Goal: Feedback & Contribution: Contribute content

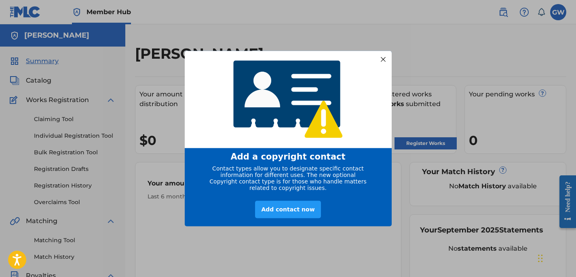
click at [383, 55] on div at bounding box center [383, 59] width 11 height 11
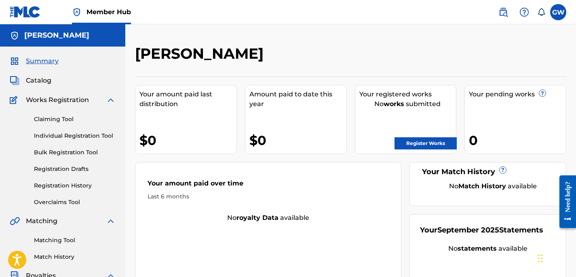
scroll to position [16, 0]
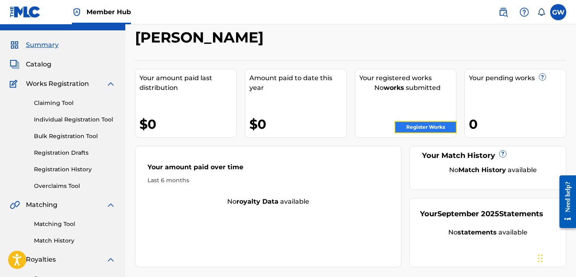
click at [412, 132] on link "Register Works" at bounding box center [426, 127] width 62 height 12
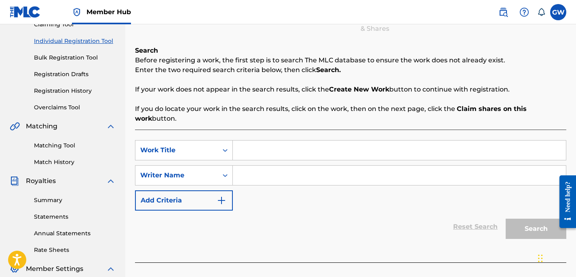
scroll to position [97, 0]
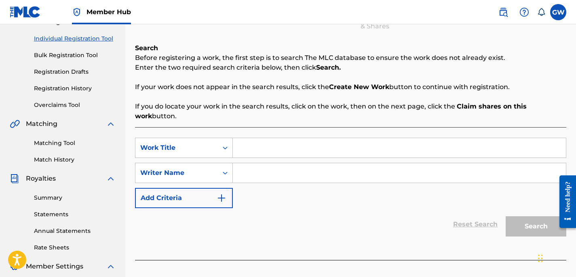
click at [399, 136] on div "SearchWithCriteriabf1ce49f-eb8d-4816-bd34-d9eaa0359f78 Work Title SearchWithCri…" at bounding box center [351, 193] width 432 height 133
click at [336, 145] on input "Search Form" at bounding box center [399, 147] width 333 height 19
type input "TDG"
click at [304, 166] on input "Search Form" at bounding box center [399, 172] width 333 height 19
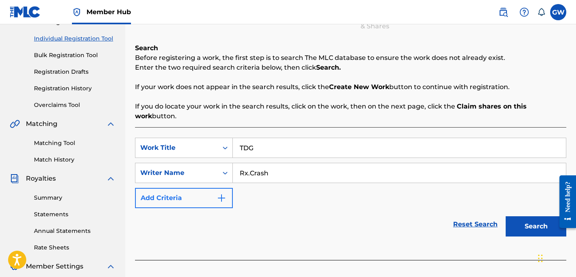
type input "Rx.Crash"
click at [212, 191] on button "Add Criteria" at bounding box center [184, 198] width 98 height 20
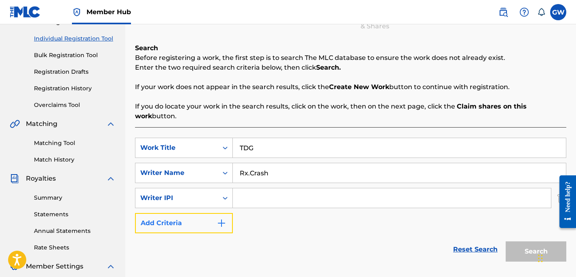
click at [206, 215] on button "Add Criteria" at bounding box center [184, 223] width 98 height 20
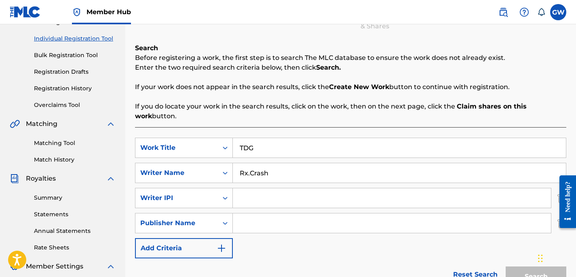
click at [313, 249] on div "SearchWithCriteriabf1ce49f-eb8d-4816-bd34-d9eaa0359f78 Work Title TDG SearchWit…" at bounding box center [351, 198] width 432 height 121
click at [558, 102] on p "If you do locate your work in the search results, click on the work, then on th…" at bounding box center [351, 111] width 432 height 19
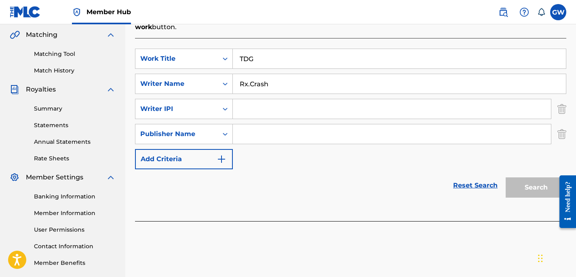
scroll to position [194, 0]
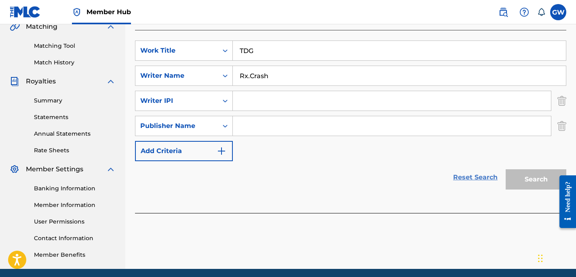
click at [484, 173] on link "Reset Search" at bounding box center [475, 177] width 53 height 18
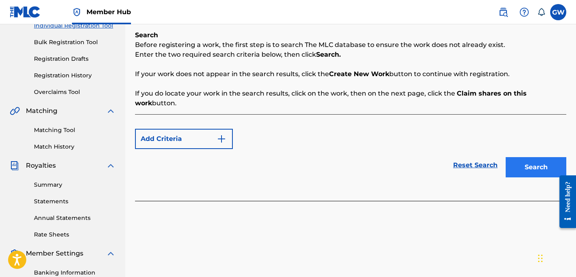
scroll to position [97, 0]
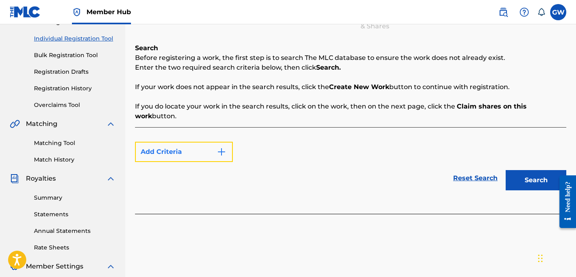
click at [216, 154] on button "Add Criteria" at bounding box center [184, 152] width 98 height 20
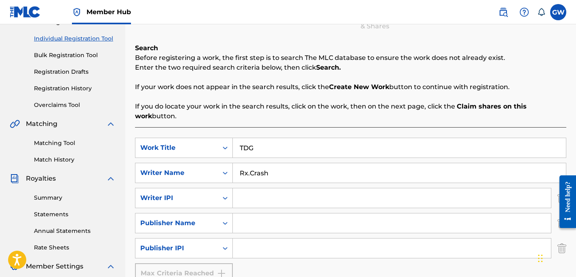
click at [536, 94] on div "Search Before registering a work, the first step is to search The MLC database …" at bounding box center [351, 82] width 432 height 78
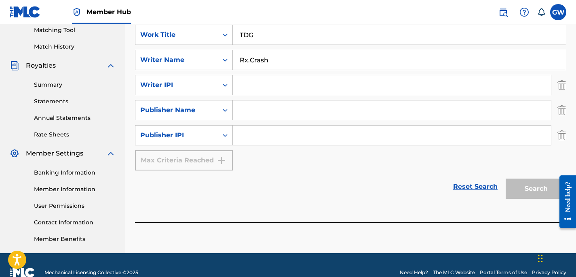
scroll to position [225, 0]
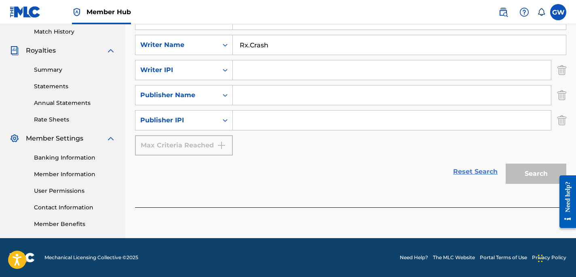
click at [490, 169] on link "Reset Search" at bounding box center [475, 172] width 53 height 18
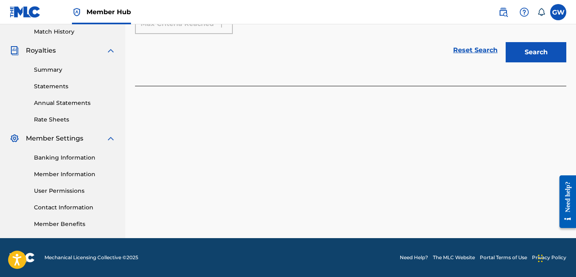
click at [534, 62] on div "Search" at bounding box center [534, 50] width 65 height 32
click at [534, 57] on button "Search" at bounding box center [536, 52] width 61 height 20
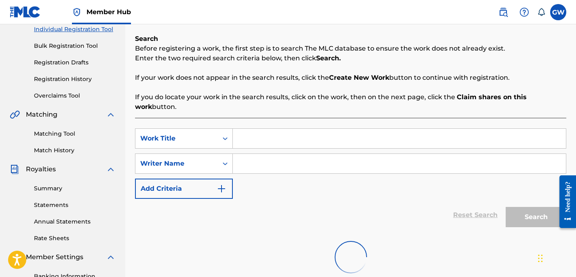
scroll to position [112, 0]
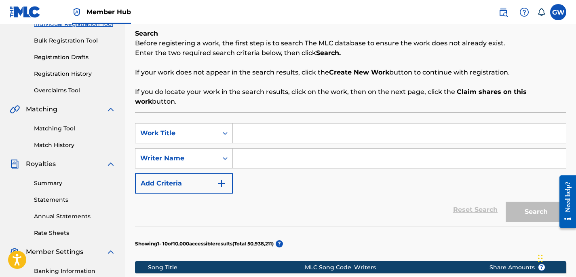
click at [312, 136] on input "Search Form" at bounding box center [399, 132] width 333 height 19
type input "Rx.Crash"
click at [275, 159] on input "Search Form" at bounding box center [399, 157] width 333 height 19
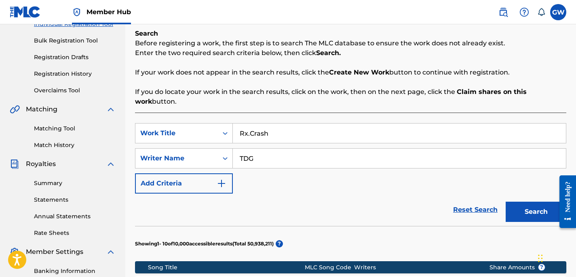
type input "TDG"
drag, startPoint x: 274, startPoint y: 138, endPoint x: 189, endPoint y: 124, distance: 86.4
click at [189, 124] on div "SearchWithCriteriabf1ce49f-eb8d-4816-bd34-d9eaa0359f78 Work Title Rx.Crash" at bounding box center [351, 133] width 432 height 20
type input "TDG"
drag, startPoint x: 266, startPoint y: 159, endPoint x: 174, endPoint y: 150, distance: 92.2
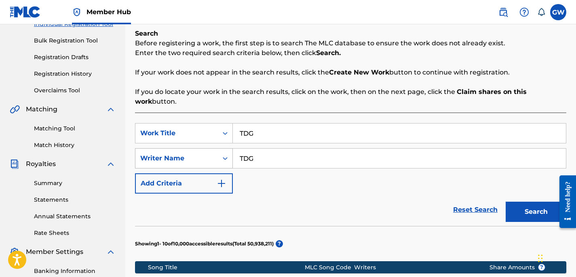
click at [174, 150] on div "SearchWithCriteriac78d5aac-43fe-4cac-9722-c81516f7e376 Writer Name TDG" at bounding box center [351, 158] width 432 height 20
type input "Rx.Crash"
click at [527, 207] on button "Search" at bounding box center [536, 211] width 61 height 20
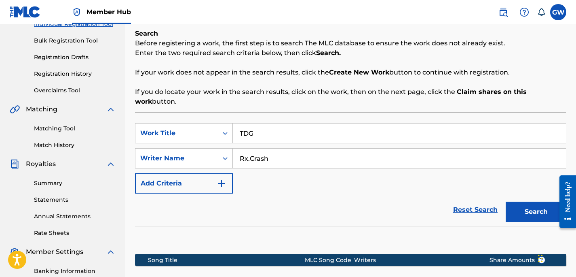
click at [364, 212] on div "Reset Search Search" at bounding box center [351, 209] width 432 height 32
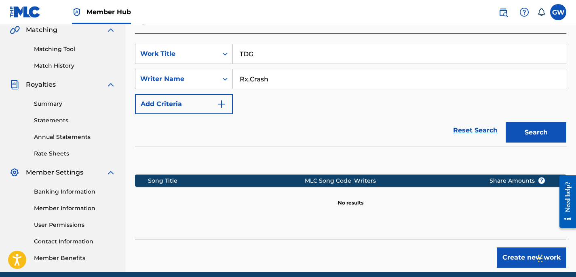
scroll to position [225, 0]
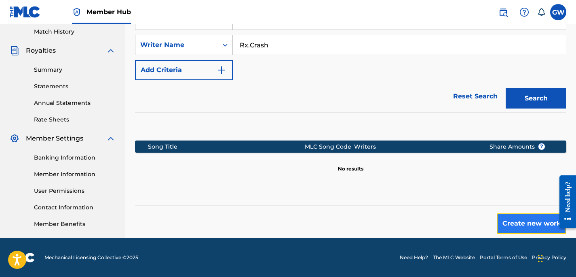
click at [511, 222] on button "Create new work" at bounding box center [532, 223] width 70 height 20
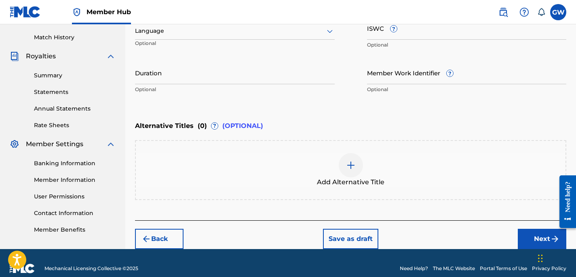
scroll to position [230, 0]
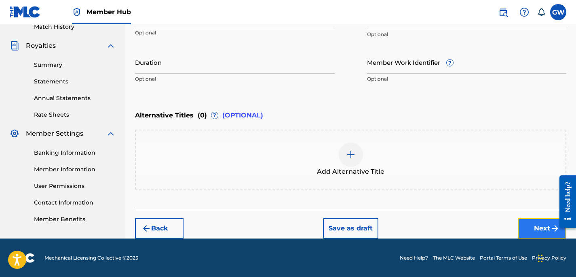
click at [532, 220] on button "Next" at bounding box center [542, 228] width 49 height 20
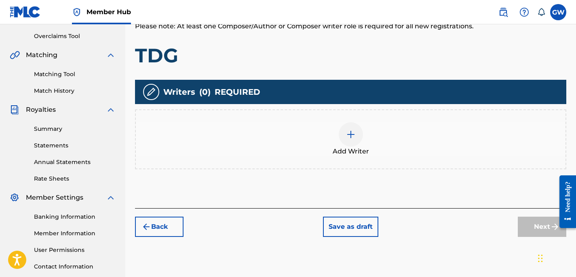
scroll to position [150, 0]
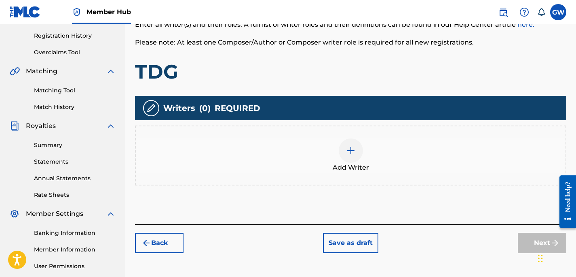
click at [322, 155] on div "Add Writer" at bounding box center [351, 155] width 430 height 34
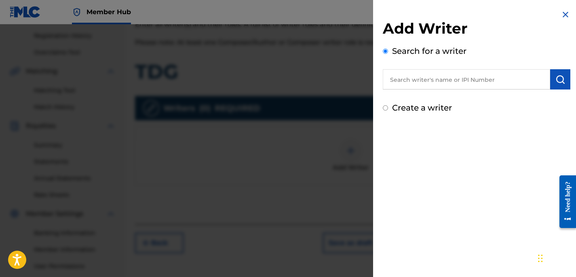
click at [405, 83] on input "text" at bounding box center [466, 79] width 167 height 20
click at [404, 104] on label "Create a writer" at bounding box center [422, 108] width 60 height 10
radio input "true"
click at [388, 105] on input "Create a writer" at bounding box center [385, 107] width 5 height 5
radio input "false"
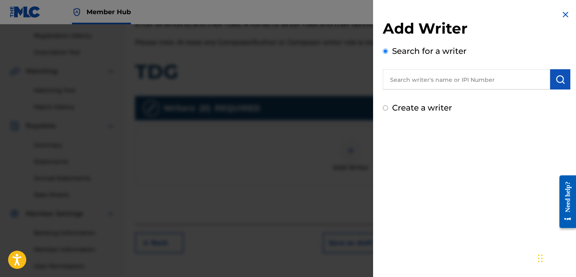
radio input "true"
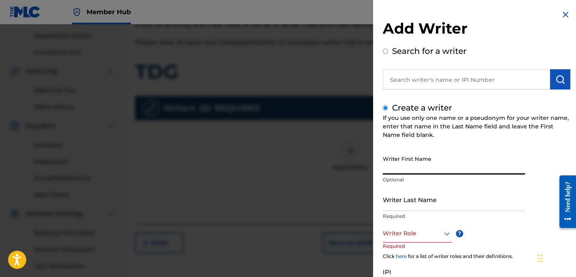
click at [418, 156] on input "Writer First Name" at bounding box center [454, 162] width 142 height 23
click at [418, 230] on div at bounding box center [417, 233] width 69 height 10
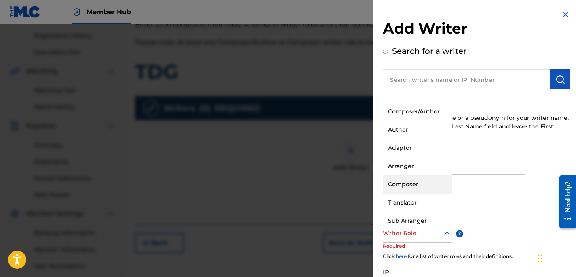
click at [420, 177] on div "Composer" at bounding box center [417, 184] width 68 height 18
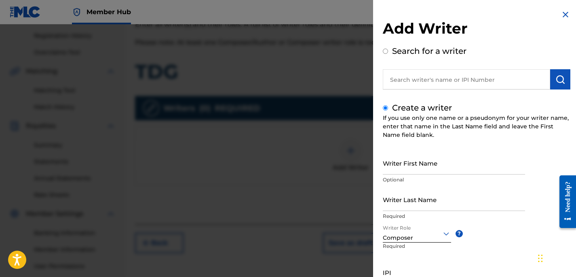
click at [502, 227] on div "Writer First Name Optional Writer Last Name Required Writer Role Composer ? Req…" at bounding box center [477, 240] width 188 height 178
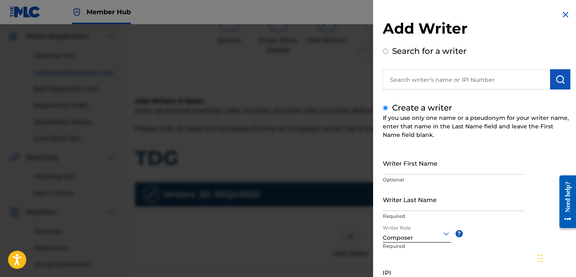
scroll to position [63, 0]
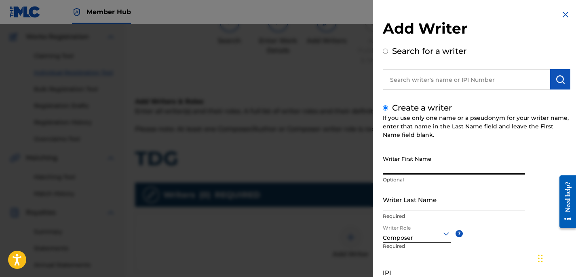
click at [442, 159] on input "Writer First Name" at bounding box center [454, 162] width 142 height 23
type input "Rx"
click at [407, 202] on input "Writer Last Name" at bounding box center [454, 199] width 142 height 23
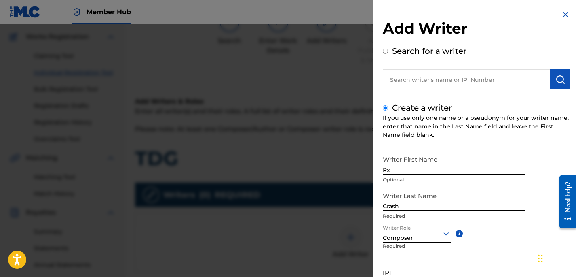
type input "Crash"
click at [514, 139] on div "Create a writer If you use only one name or a pseudonym for your writer name, e…" at bounding box center [477, 216] width 188 height 228
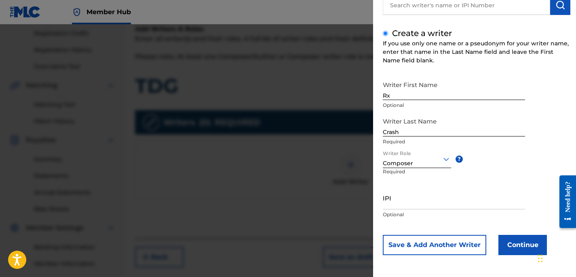
scroll to position [176, 0]
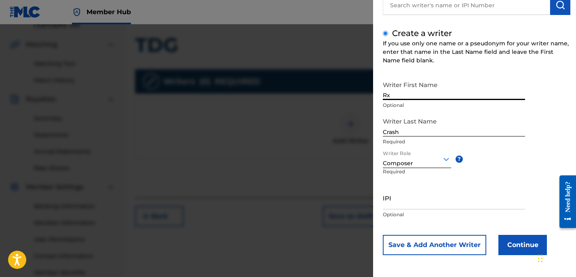
drag, startPoint x: 447, startPoint y: 93, endPoint x: 375, endPoint y: 81, distance: 72.1
click at [375, 81] on div "Add Writer Search for a writer Create a writer If you use only one name or a ps…" at bounding box center [476, 101] width 207 height 351
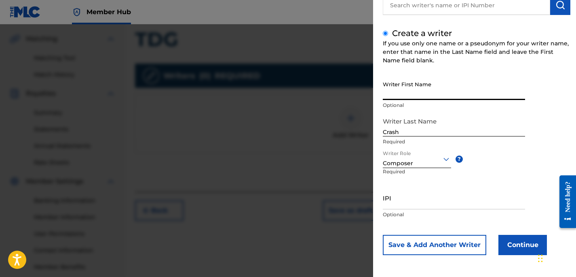
click at [383, 129] on input "Crash" at bounding box center [454, 124] width 142 height 23
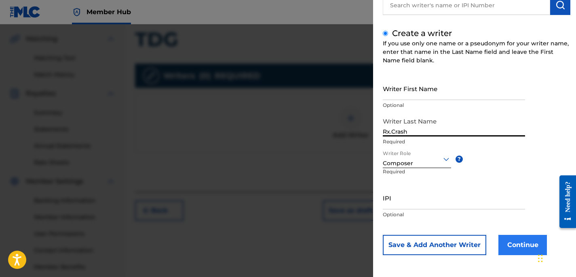
type input "Rx.Crash"
click at [528, 240] on button "Continue" at bounding box center [523, 245] width 49 height 20
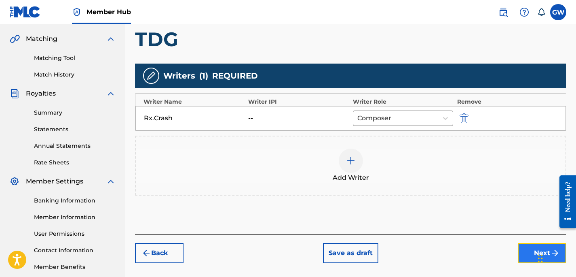
click at [523, 254] on button "Next" at bounding box center [542, 253] width 49 height 20
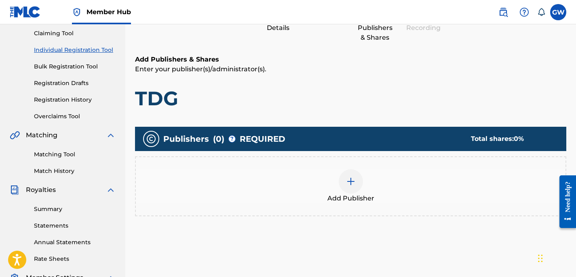
scroll to position [53, 0]
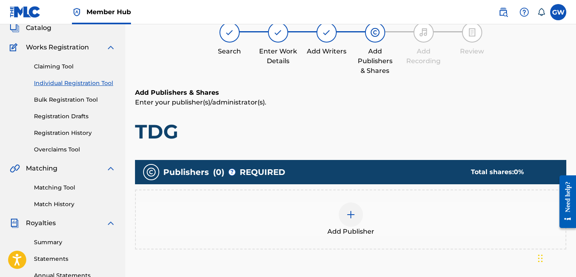
click at [432, 235] on div "Add Publisher" at bounding box center [351, 219] width 430 height 34
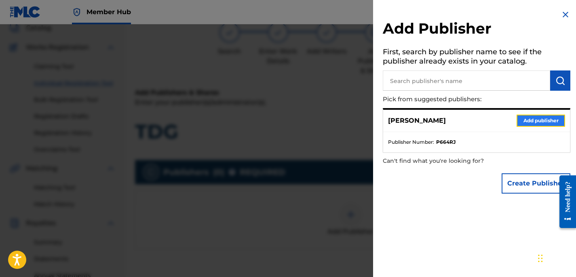
click at [535, 116] on button "Add publisher" at bounding box center [541, 120] width 49 height 12
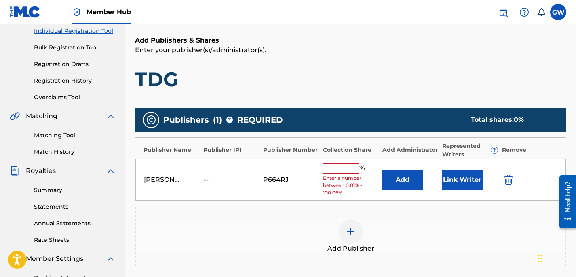
scroll to position [117, 0]
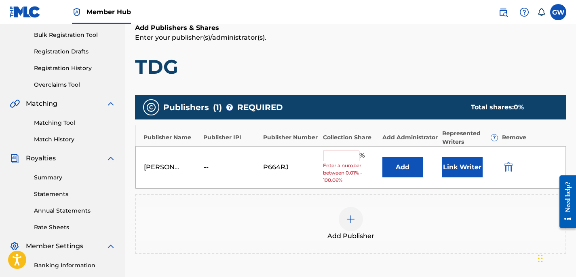
click at [338, 158] on input "text" at bounding box center [341, 155] width 36 height 11
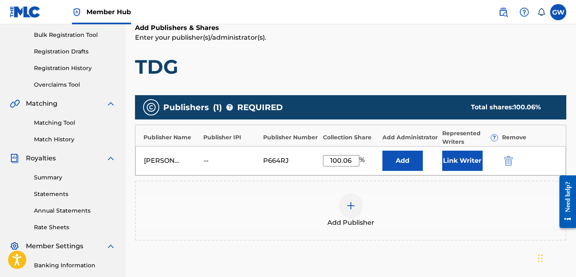
type input "100.06"
click at [376, 184] on div "Add Publisher" at bounding box center [351, 210] width 432 height 60
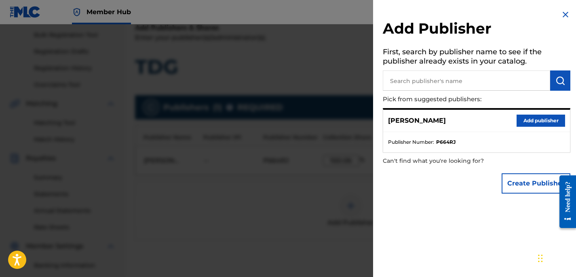
click at [296, 230] on div at bounding box center [288, 162] width 576 height 277
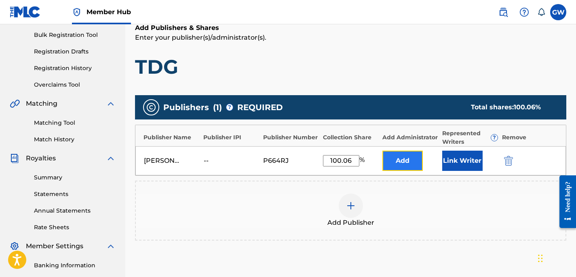
click at [411, 159] on button "Add" at bounding box center [403, 160] width 40 height 20
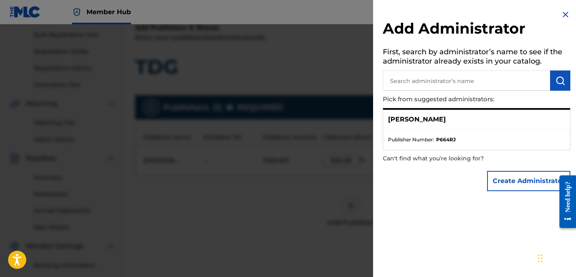
click at [562, 13] on img at bounding box center [566, 15] width 10 height 10
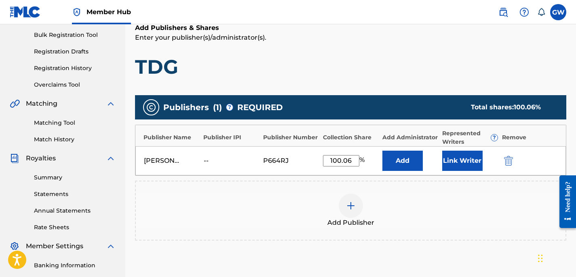
click at [496, 61] on h1 "TDG" at bounding box center [351, 67] width 432 height 24
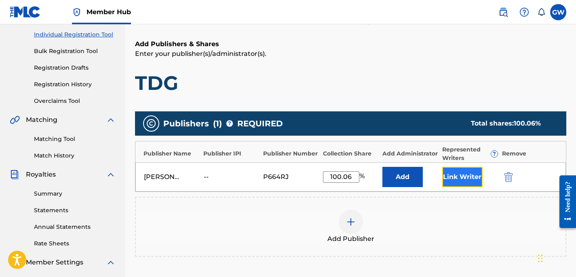
click at [472, 174] on button "Link Writer" at bounding box center [463, 177] width 40 height 20
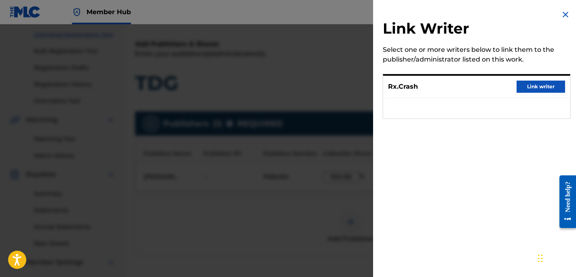
click at [542, 93] on div "Rx.Crash Link writer" at bounding box center [476, 87] width 187 height 22
click at [539, 89] on button "Link writer" at bounding box center [541, 86] width 49 height 12
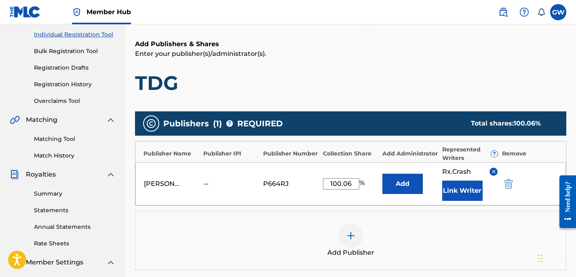
click at [442, 76] on h1 "TDG" at bounding box center [351, 83] width 432 height 24
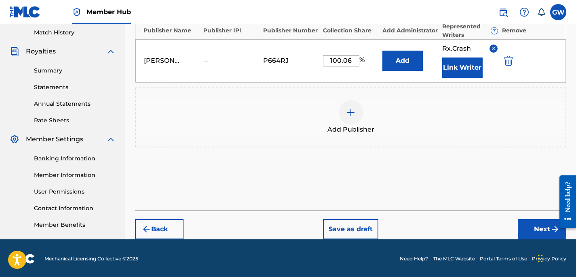
scroll to position [225, 0]
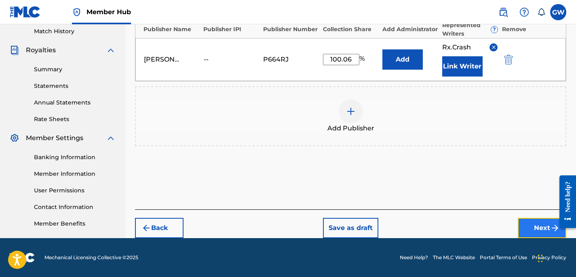
click at [527, 229] on button "Next" at bounding box center [542, 228] width 49 height 20
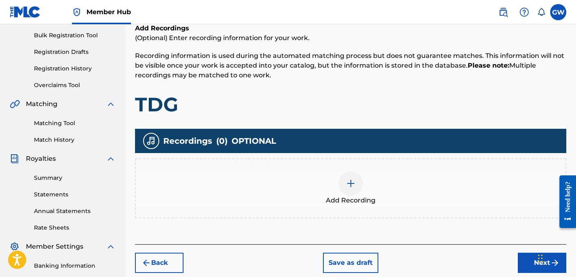
scroll to position [133, 0]
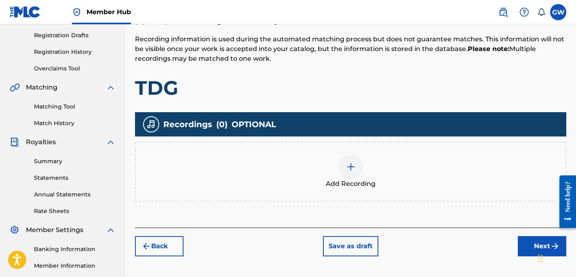
click at [386, 180] on div "Add Recording" at bounding box center [351, 172] width 430 height 34
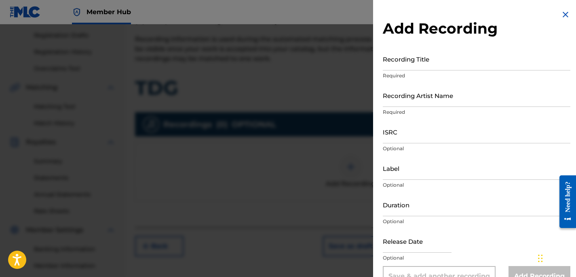
click at [561, 17] on img at bounding box center [566, 15] width 10 height 10
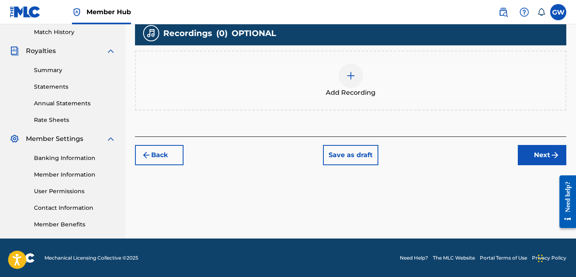
scroll to position [225, 0]
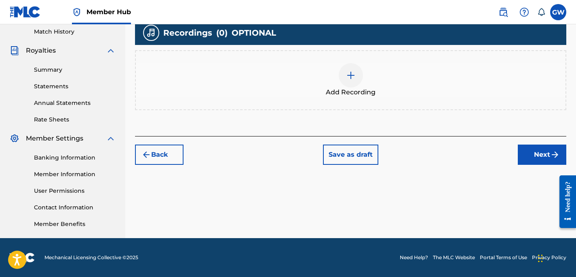
click at [375, 100] on div "Add Recording" at bounding box center [351, 80] width 432 height 60
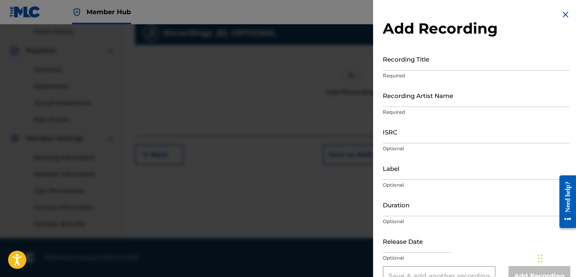
click at [567, 19] on img at bounding box center [566, 15] width 10 height 10
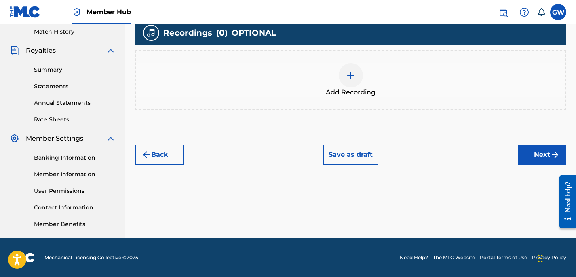
click at [464, 98] on div "Add Recording" at bounding box center [351, 80] width 432 height 60
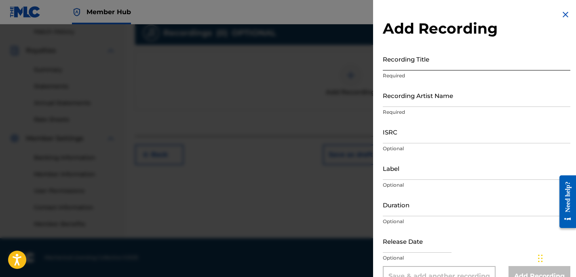
click at [438, 55] on input "Recording Title" at bounding box center [477, 58] width 188 height 23
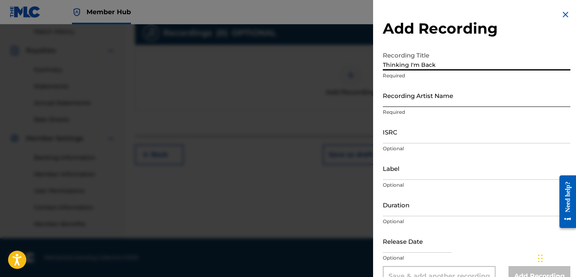
type input "Thinking I'm Back"
click at [419, 92] on input "Recording Artist Name" at bounding box center [477, 95] width 188 height 23
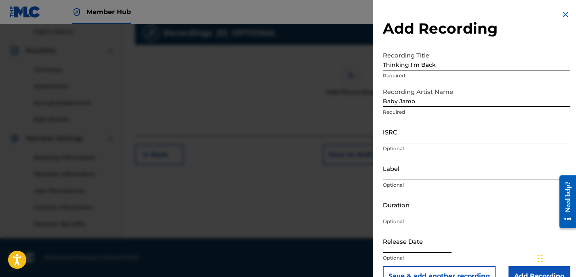
type input "Baby Jamo"
select select "8"
select select "2025"
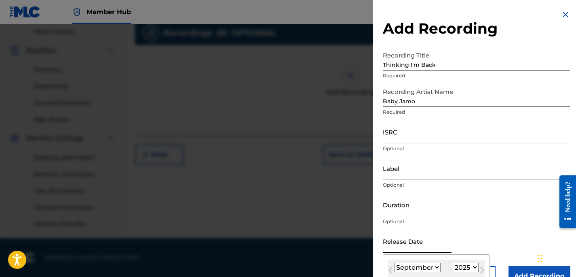
click at [420, 237] on input "text" at bounding box center [417, 240] width 69 height 23
click at [575, 110] on div "Add Recording Recording Title Thinking I'm Back Required Recording Artist Name …" at bounding box center [476, 148] width 207 height 296
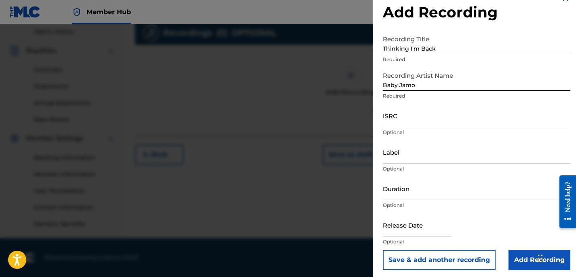
scroll to position [19, 0]
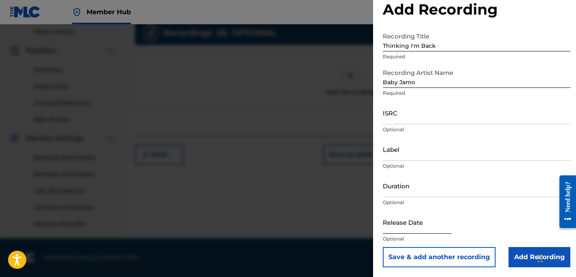
click at [424, 229] on input "text" at bounding box center [417, 221] width 69 height 23
select select "8"
select select "2025"
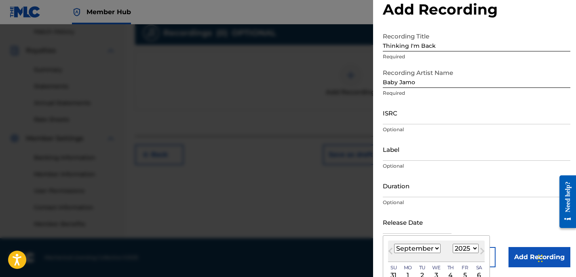
click at [443, 242] on div "[DATE] January February March April May June July August September October Nove…" at bounding box center [436, 250] width 97 height 21
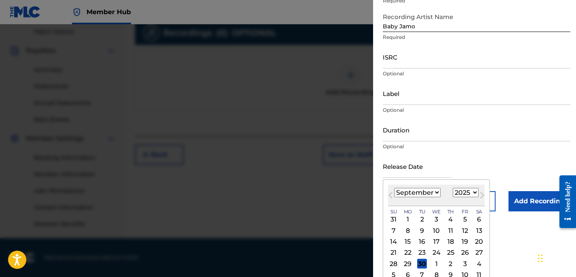
scroll to position [83, 0]
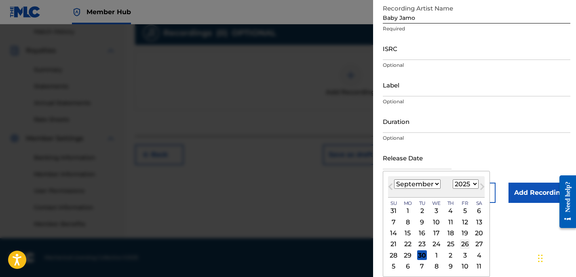
click at [463, 244] on div "26" at bounding box center [465, 244] width 10 height 10
type input "[DATE]"
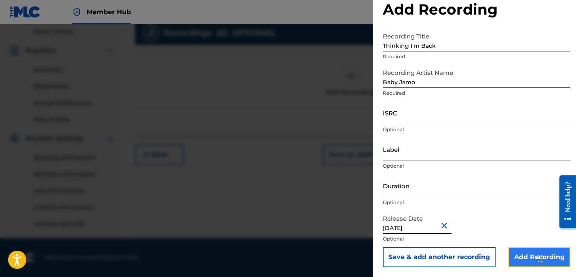
click at [516, 251] on input "Add Recording" at bounding box center [540, 257] width 62 height 20
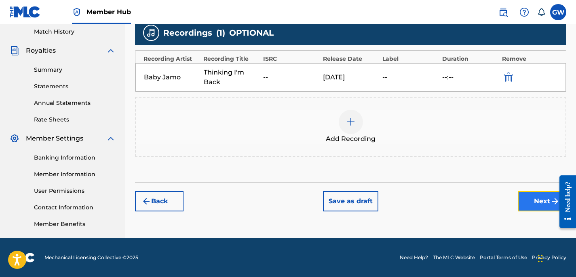
click at [529, 203] on button "Next" at bounding box center [542, 201] width 49 height 20
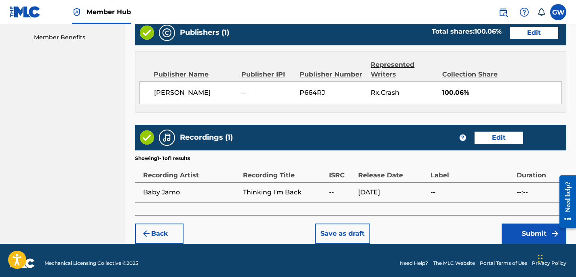
scroll to position [416, 0]
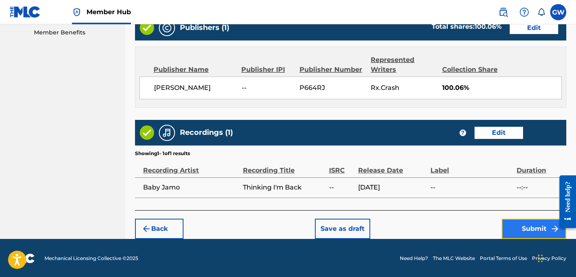
click at [527, 222] on button "Submit" at bounding box center [534, 228] width 65 height 20
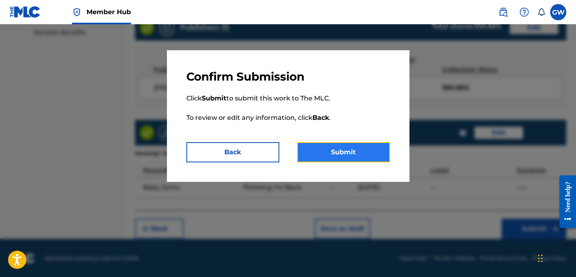
click at [349, 151] on button "Submit" at bounding box center [343, 152] width 93 height 20
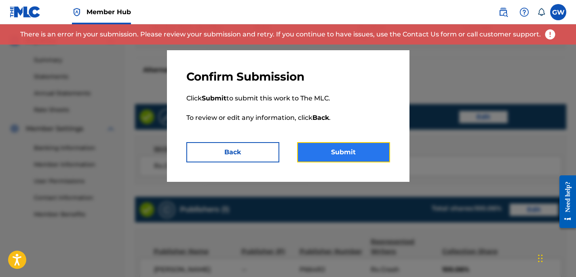
scroll to position [222, 0]
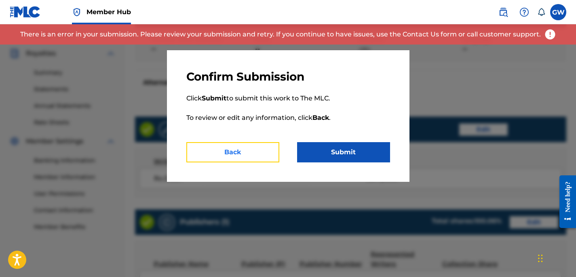
click at [254, 150] on button "Back" at bounding box center [232, 152] width 93 height 20
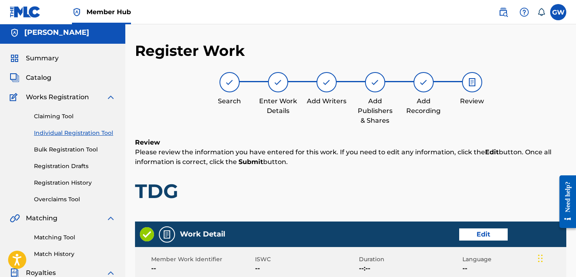
scroll to position [0, 0]
